Goal: Task Accomplishment & Management: Manage account settings

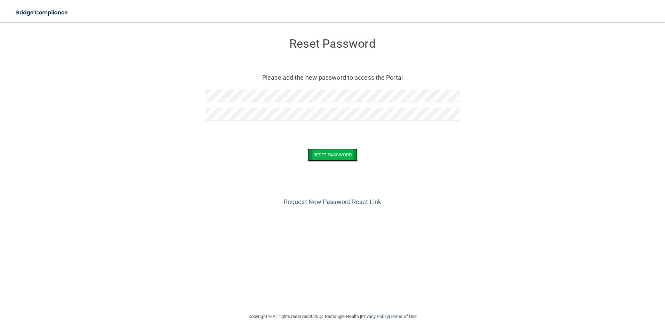
click at [322, 149] on button "Reset Password" at bounding box center [333, 154] width 50 height 13
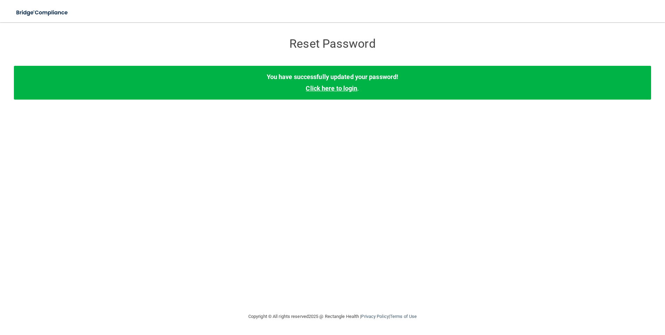
click at [350, 86] on link "Click here to login" at bounding box center [331, 88] width 51 height 7
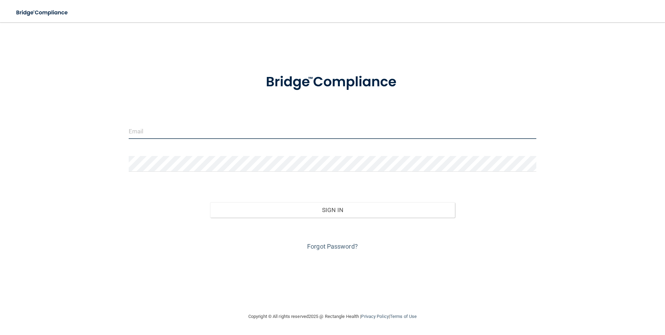
click at [347, 133] on input "email" at bounding box center [333, 131] width 408 height 16
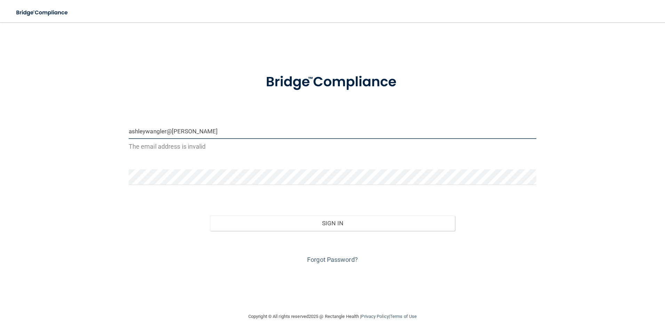
type input "[EMAIL_ADDRESS][DOMAIN_NAME]"
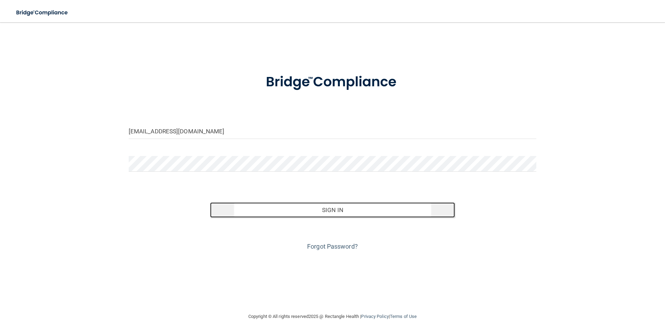
click at [311, 213] on button "Sign In" at bounding box center [332, 209] width 245 height 15
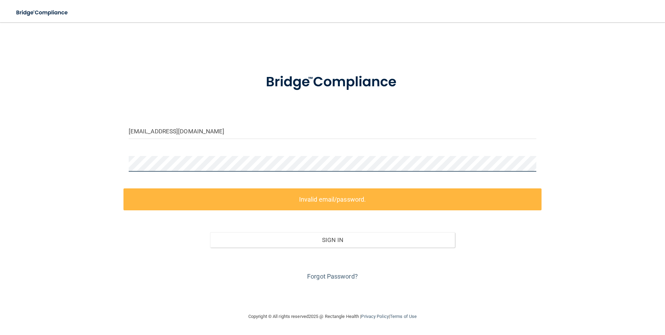
click at [98, 156] on div "ashleywangler@thedentalsuitend.com Invalid email/password. You don't have permi…" at bounding box center [332, 167] width 637 height 276
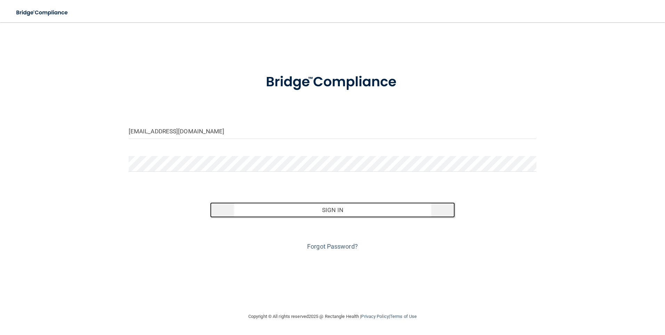
click at [307, 212] on button "Sign In" at bounding box center [332, 209] width 245 height 15
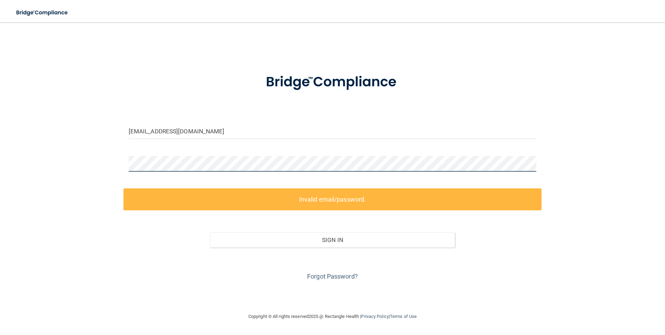
click at [92, 164] on div "ashleywangler@thedentalsuitend.com Invalid email/password. You don't have permi…" at bounding box center [332, 167] width 637 height 276
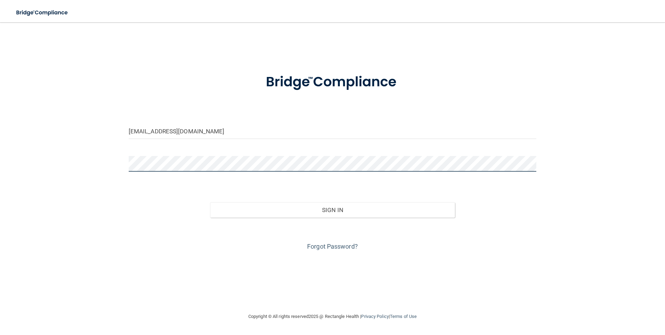
click at [210, 202] on button "Sign In" at bounding box center [332, 209] width 245 height 15
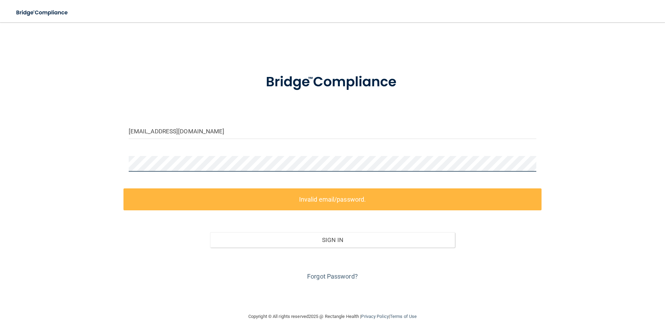
click at [54, 146] on div "ashleywangler@thedentalsuitend.com Invalid email/password. You don't have permi…" at bounding box center [332, 167] width 637 height 276
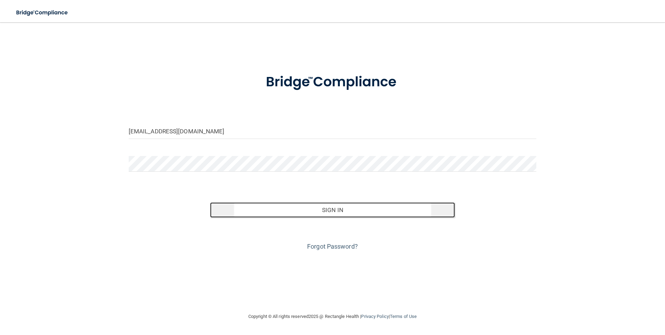
click at [282, 211] on button "Sign In" at bounding box center [332, 209] width 245 height 15
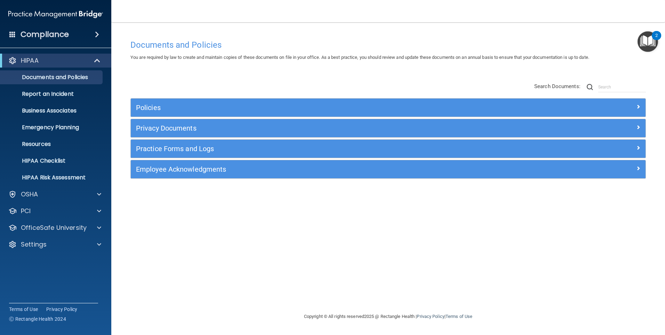
click at [200, 248] on div "Documents and Policies You are required by law to create and maintain copies of…" at bounding box center [388, 174] width 526 height 276
click at [48, 34] on h4 "Compliance" at bounding box center [45, 35] width 48 height 10
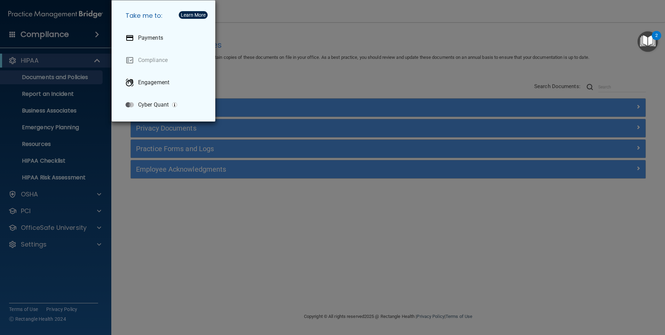
click at [48, 34] on div "Take me to: Payments Compliance Engagement Cyber Quant" at bounding box center [332, 167] width 665 height 335
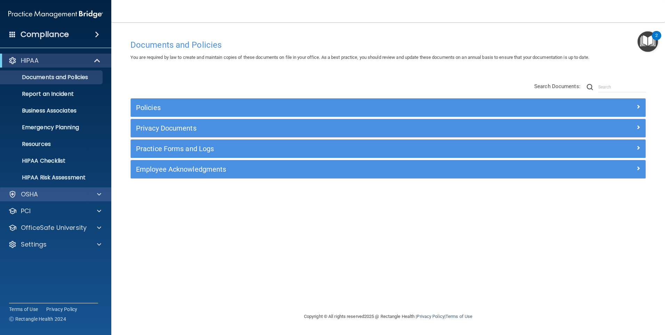
click at [56, 198] on div "OSHA" at bounding box center [56, 194] width 112 height 14
click at [101, 191] on span at bounding box center [99, 194] width 4 height 8
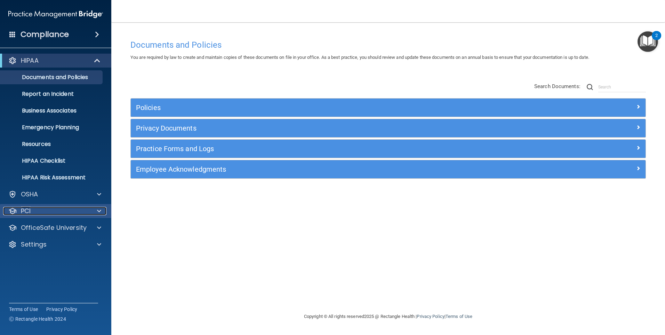
click at [99, 208] on span at bounding box center [99, 211] width 4 height 8
click at [99, 226] on span at bounding box center [99, 227] width 4 height 8
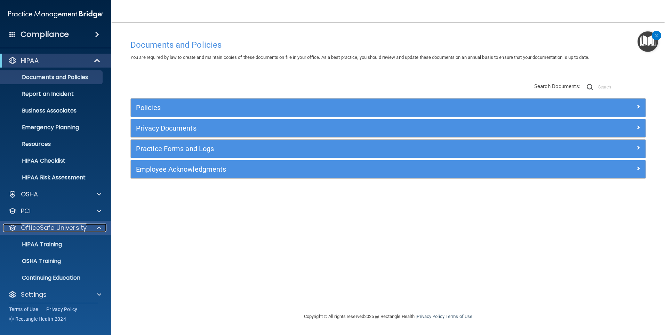
scroll to position [4, 0]
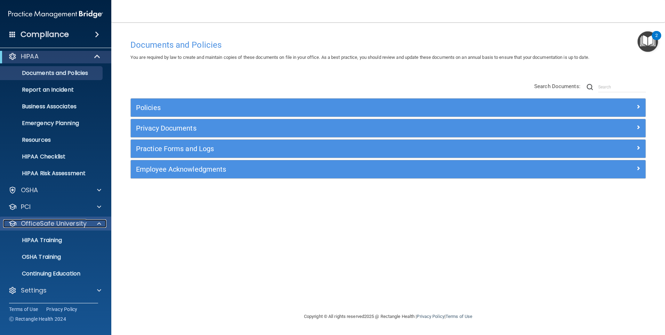
click at [99, 224] on span at bounding box center [99, 223] width 4 height 8
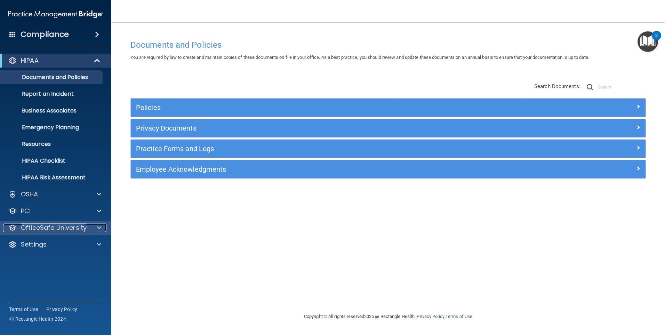
scroll to position [0, 0]
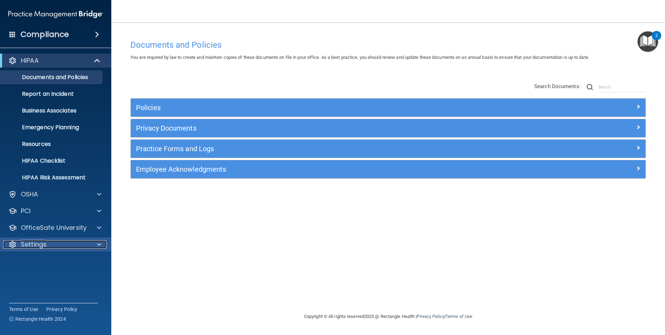
click at [99, 245] on span at bounding box center [99, 244] width 4 height 8
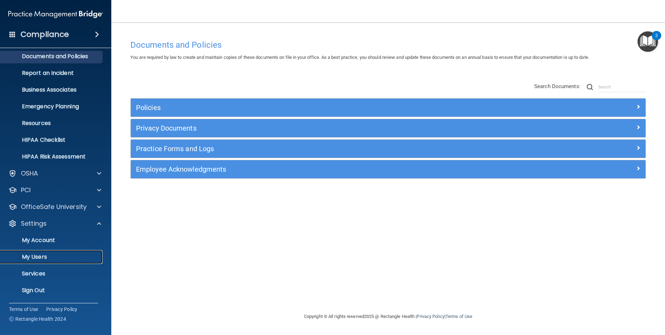
click at [40, 256] on p "My Users" at bounding box center [52, 256] width 95 height 7
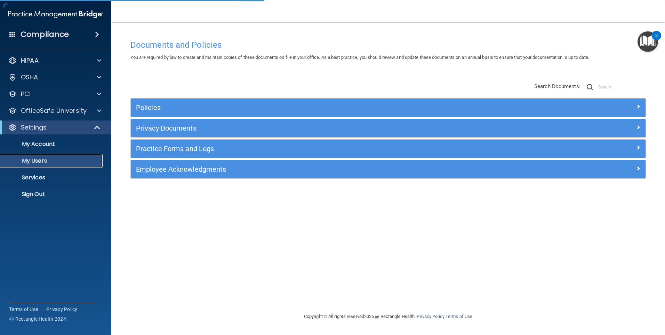
select select "20"
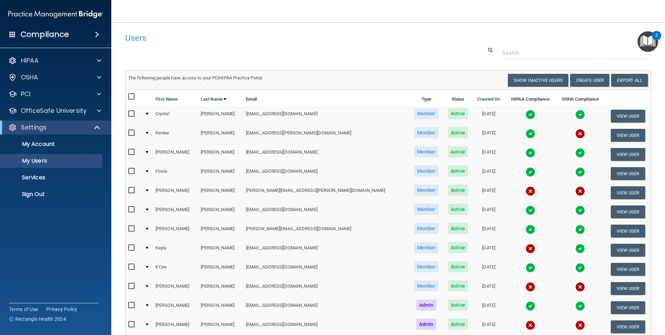
click at [129, 134] on input "checkbox" at bounding box center [132, 133] width 8 height 6
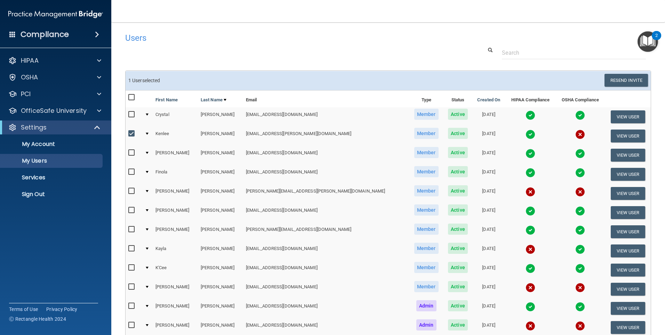
click at [129, 134] on input "checkbox" at bounding box center [132, 134] width 8 height 6
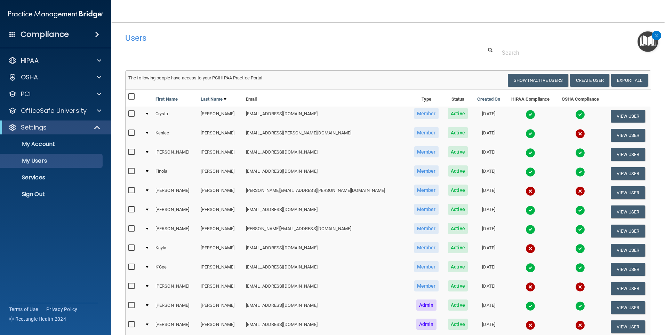
click at [148, 132] on td at bounding box center [147, 135] width 11 height 19
click at [149, 132] on div at bounding box center [147, 133] width 3 height 2
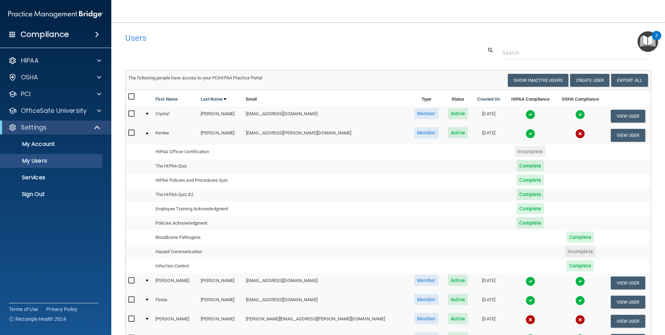
click at [130, 136] on label at bounding box center [132, 133] width 9 height 8
click at [130, 136] on input "checkbox" at bounding box center [132, 133] width 8 height 6
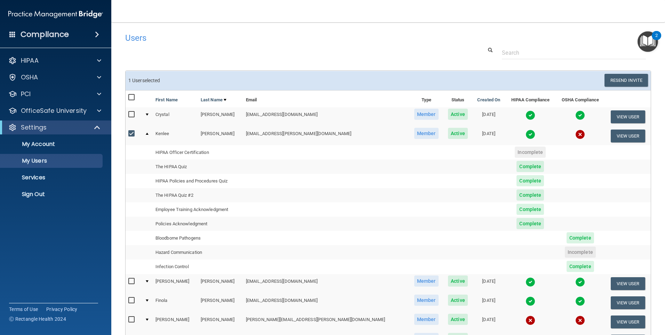
click at [127, 134] on td at bounding box center [134, 135] width 16 height 19
click at [132, 135] on input "checkbox" at bounding box center [132, 134] width 8 height 6
checkbox input "false"
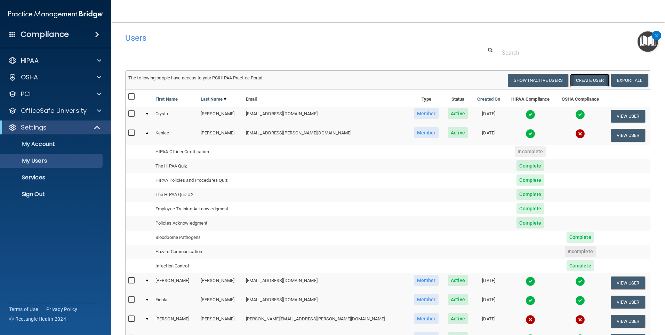
click at [589, 78] on button "Create User" at bounding box center [589, 80] width 39 height 13
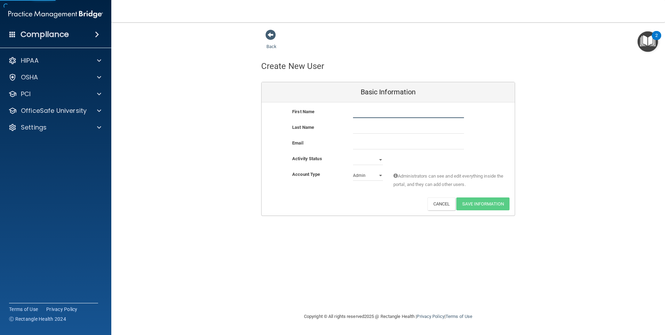
click at [405, 116] on input "text" at bounding box center [408, 112] width 111 height 10
type input "[PERSON_NAME]"
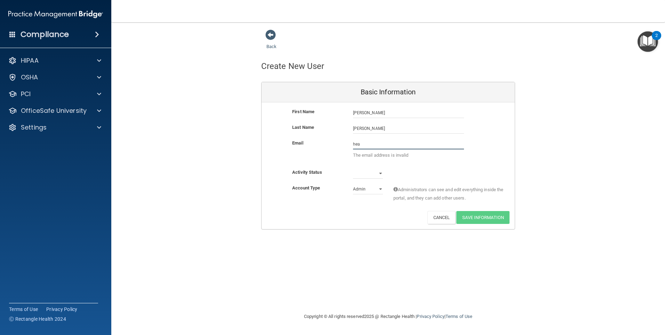
type input "hea"
click at [346, 165] on div "Email hea The email address is invalid" at bounding box center [388, 153] width 253 height 29
click at [382, 171] on select "Active Inactive" at bounding box center [368, 173] width 30 height 10
select select "active"
click at [353, 168] on select "Active Inactive" at bounding box center [368, 173] width 30 height 10
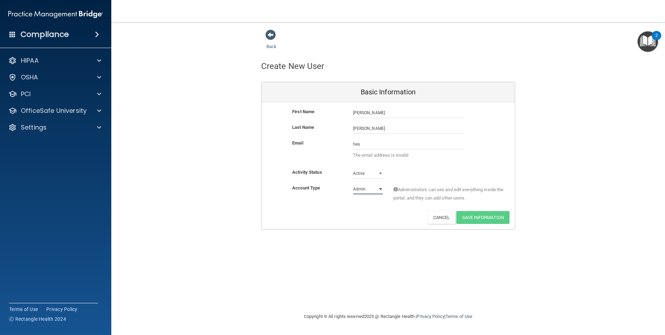
click at [377, 190] on select "Admin Member" at bounding box center [368, 189] width 30 height 10
click at [345, 215] on div "Deactivate Reset Password Edit Cancel Save Information" at bounding box center [388, 217] width 253 height 13
click at [370, 187] on select "Admin Member" at bounding box center [368, 189] width 30 height 10
click at [353, 184] on select "Admin Member" at bounding box center [368, 189] width 30 height 10
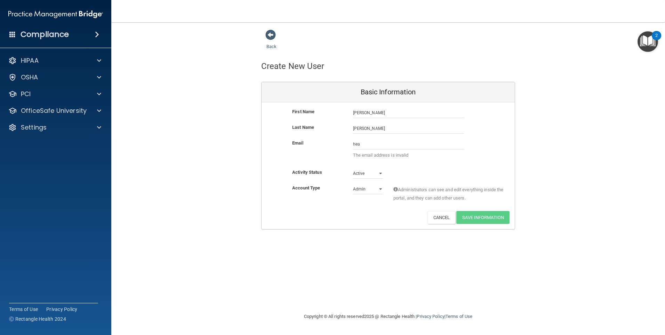
click at [521, 260] on div "Back Create New User Basic Information First Name Heather Bashus Heather Last N…" at bounding box center [388, 167] width 526 height 276
click at [389, 139] on input "hea" at bounding box center [408, 144] width 111 height 10
type input "[PERSON_NAME][EMAIL_ADDRESS][DOMAIN_NAME]"
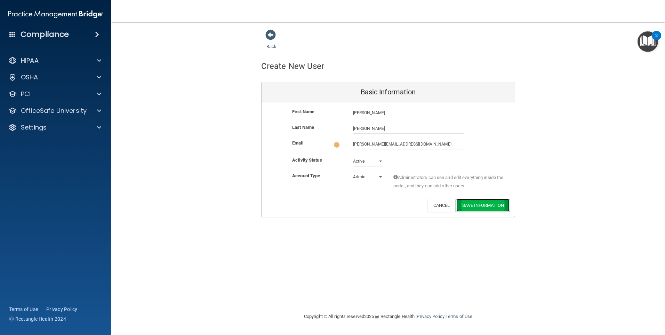
click at [491, 204] on button "Save Information" at bounding box center [482, 205] width 53 height 13
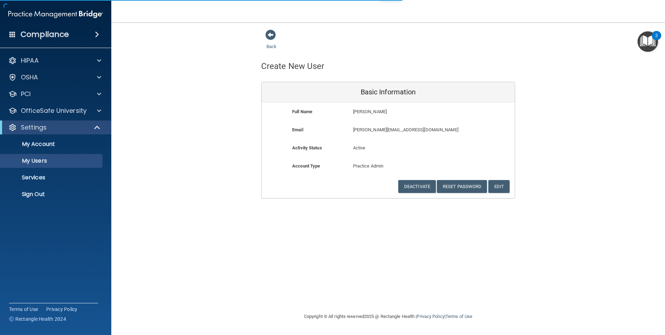
select select "20"
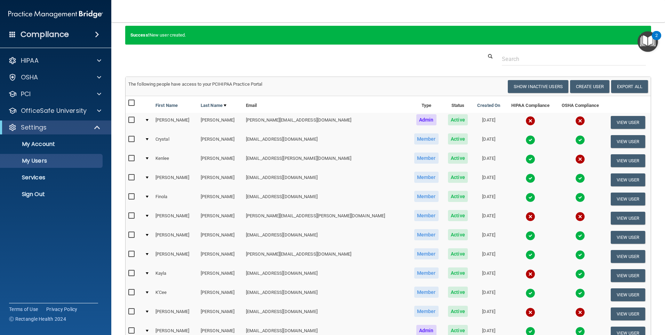
scroll to position [14, 0]
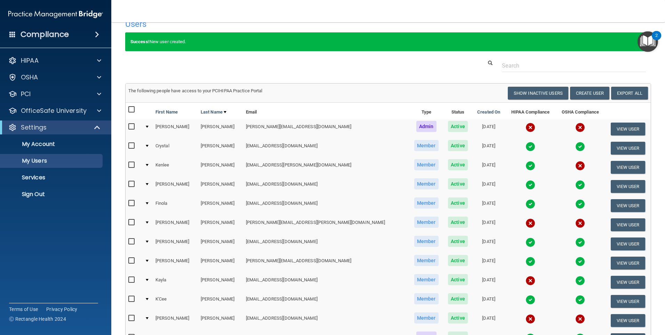
click at [152, 165] on td at bounding box center [147, 167] width 11 height 19
click at [149, 165] on div at bounding box center [147, 165] width 3 height 2
click at [132, 165] on input "checkbox" at bounding box center [132, 165] width 8 height 6
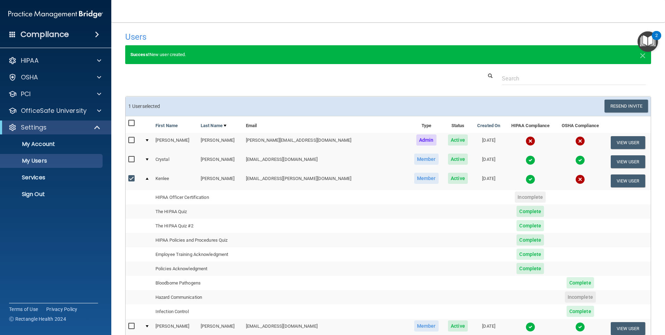
scroll to position [0, 0]
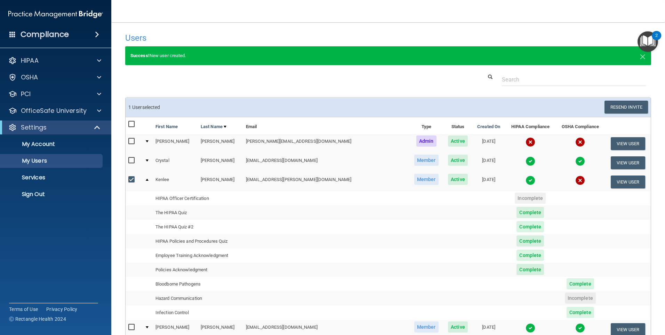
click at [129, 181] on input "checkbox" at bounding box center [132, 180] width 8 height 6
checkbox input "false"
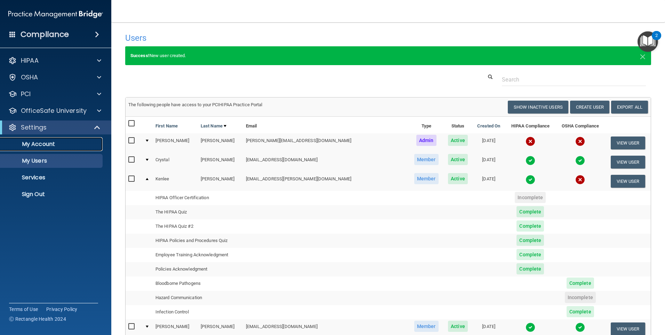
click at [57, 143] on p "My Account" at bounding box center [52, 144] width 95 height 7
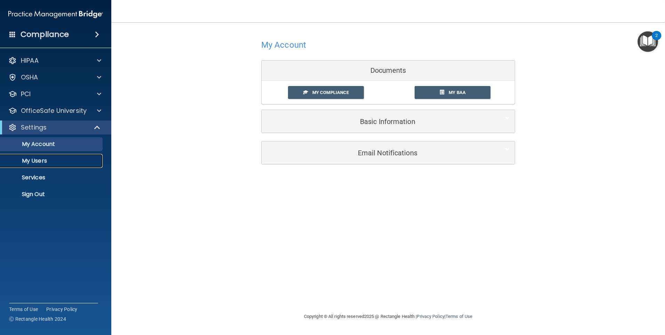
click at [49, 160] on p "My Users" at bounding box center [52, 160] width 95 height 7
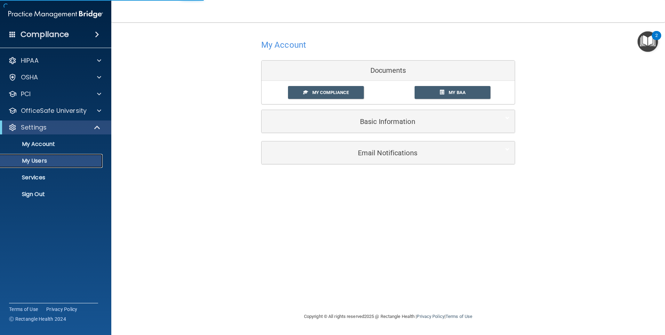
select select "20"
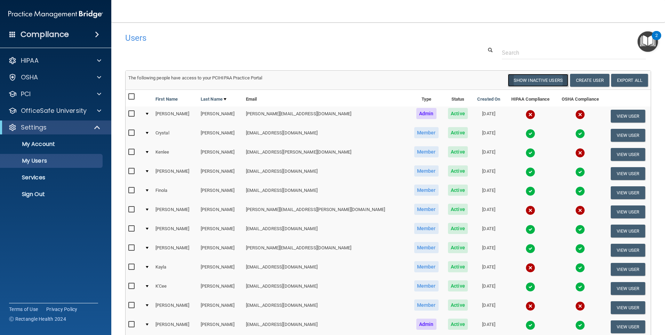
click at [539, 84] on button "Show Inactive Users" at bounding box center [538, 80] width 61 height 13
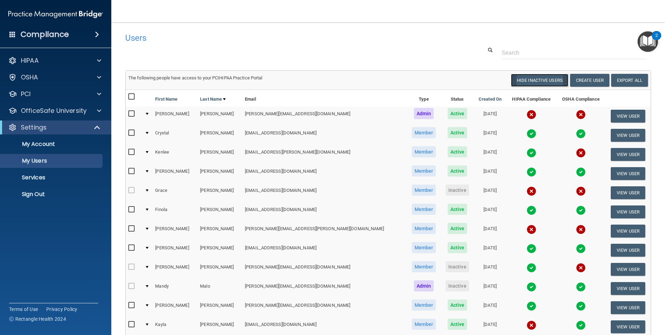
click at [537, 76] on button "Hide Inactive Users" at bounding box center [539, 80] width 57 height 13
select select "20"
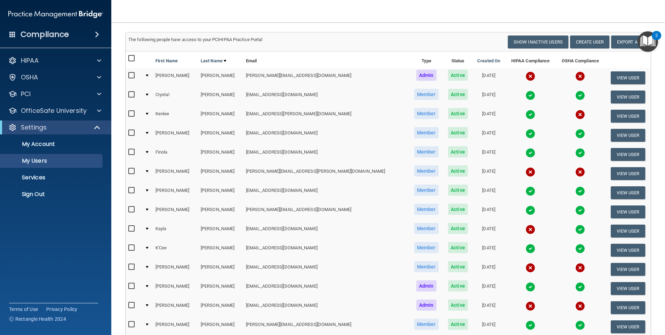
scroll to position [22, 0]
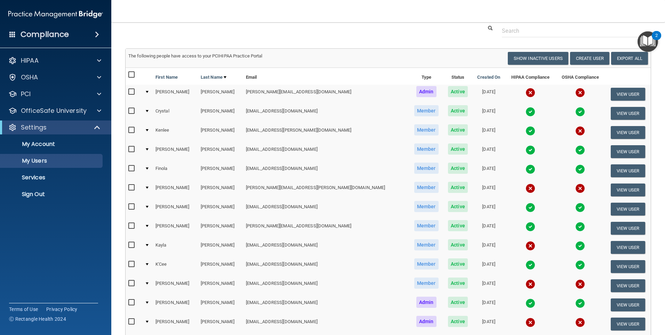
click at [132, 127] on input "checkbox" at bounding box center [132, 130] width 8 height 6
checkbox input "true"
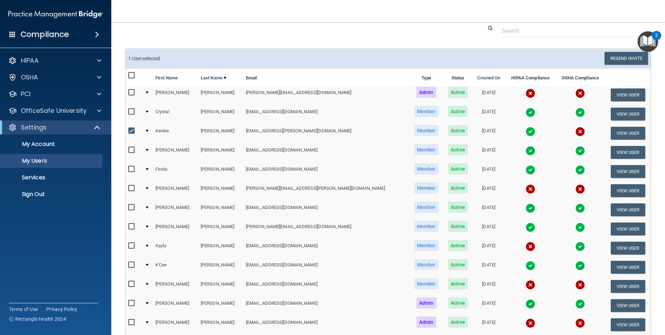
scroll to position [0, 0]
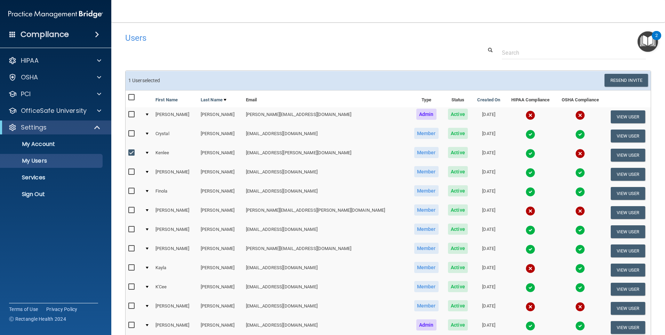
click at [152, 153] on td at bounding box center [147, 154] width 11 height 19
click at [149, 152] on div at bounding box center [147, 153] width 3 height 2
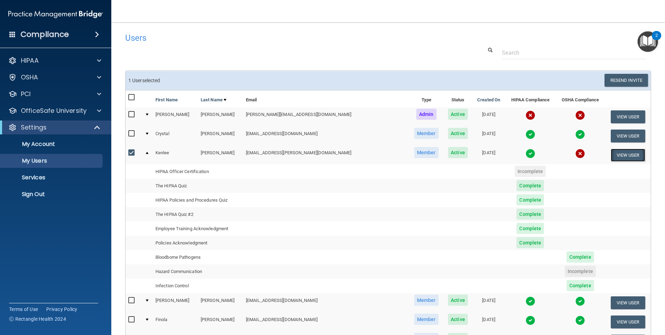
click at [614, 153] on button "View User" at bounding box center [628, 155] width 34 height 13
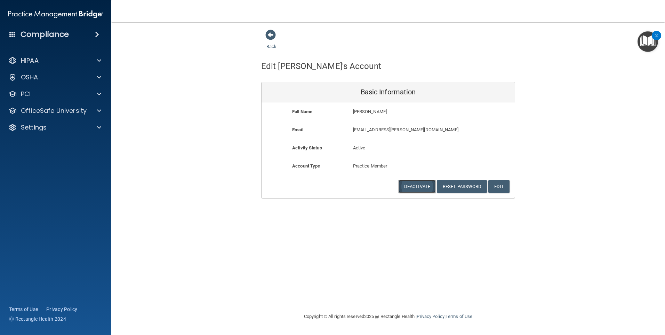
click at [417, 186] on button "Deactivate" at bounding box center [417, 186] width 38 height 13
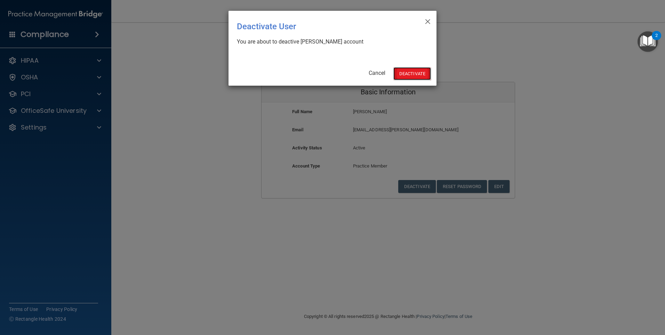
click at [416, 75] on button "Deactivate" at bounding box center [412, 73] width 38 height 13
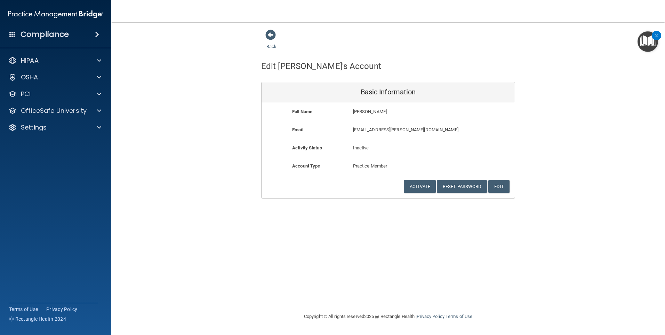
click at [271, 43] on div "Back" at bounding box center [282, 40] width 42 height 22
click at [272, 48] on link "Back" at bounding box center [271, 42] width 10 height 14
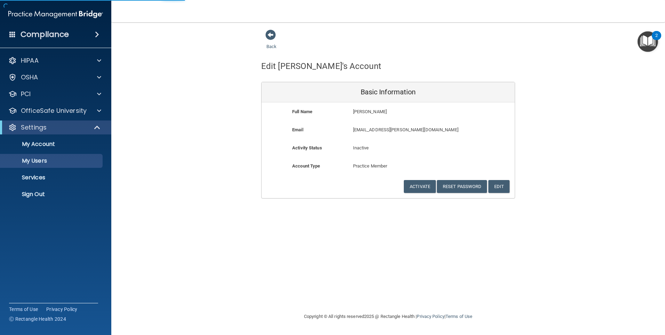
select select "20"
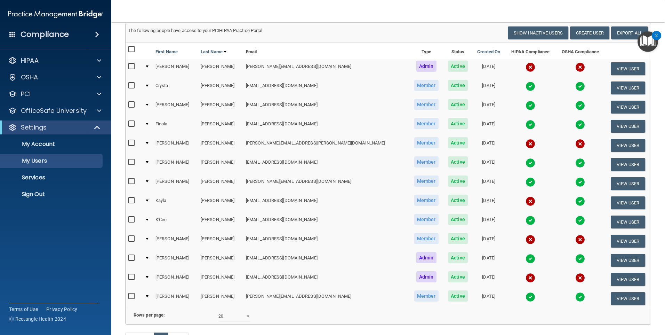
scroll to position [35, 0]
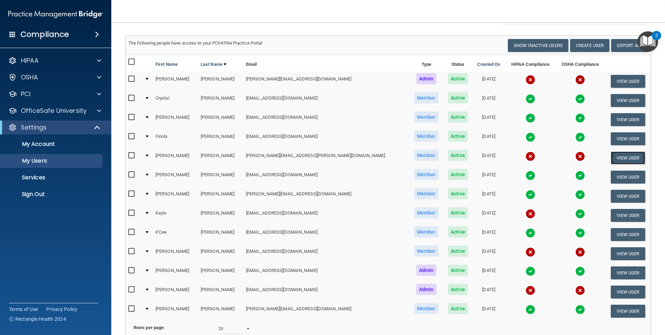
click at [611, 156] on button "View User" at bounding box center [628, 157] width 34 height 13
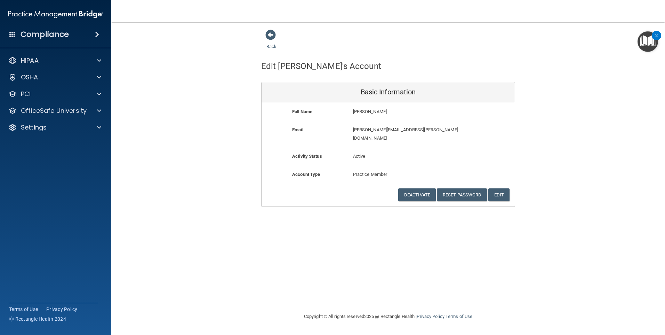
click at [279, 34] on div "Back" at bounding box center [282, 40] width 42 height 22
click at [269, 37] on span at bounding box center [270, 35] width 10 height 10
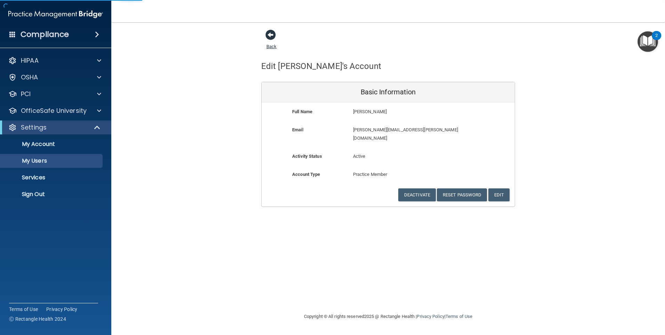
select select "20"
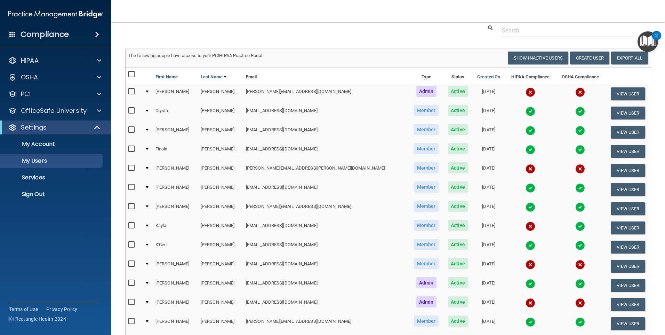
scroll to position [35, 0]
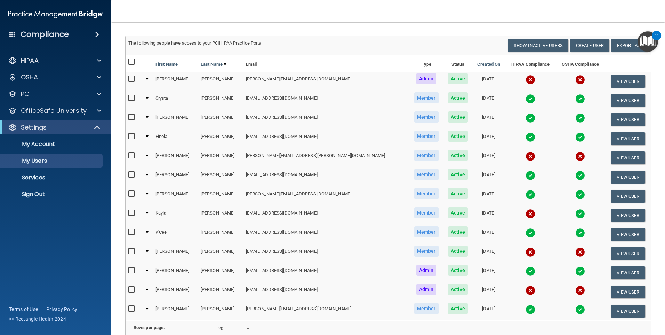
click at [151, 158] on td at bounding box center [147, 157] width 11 height 19
click at [149, 156] on div at bounding box center [147, 155] width 3 height 2
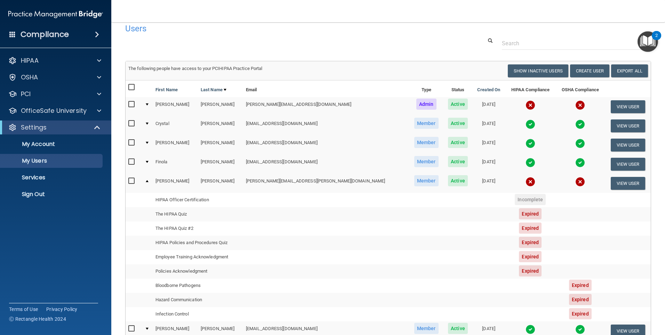
scroll to position [0, 0]
